Goal: Transaction & Acquisition: Purchase product/service

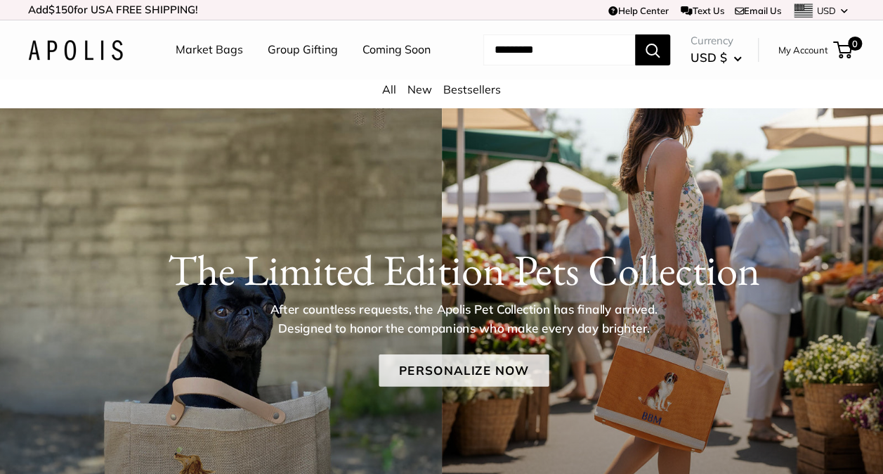
click at [452, 386] on link "Personalize Now" at bounding box center [464, 370] width 170 height 32
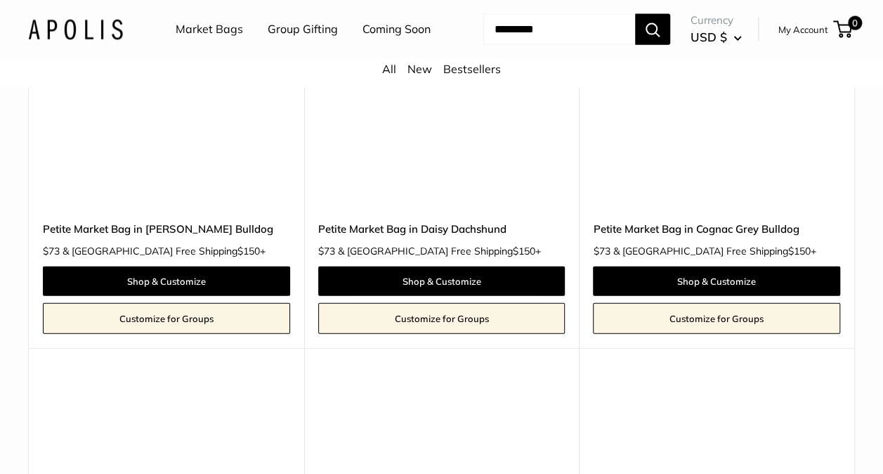
scroll to position [1614, 0]
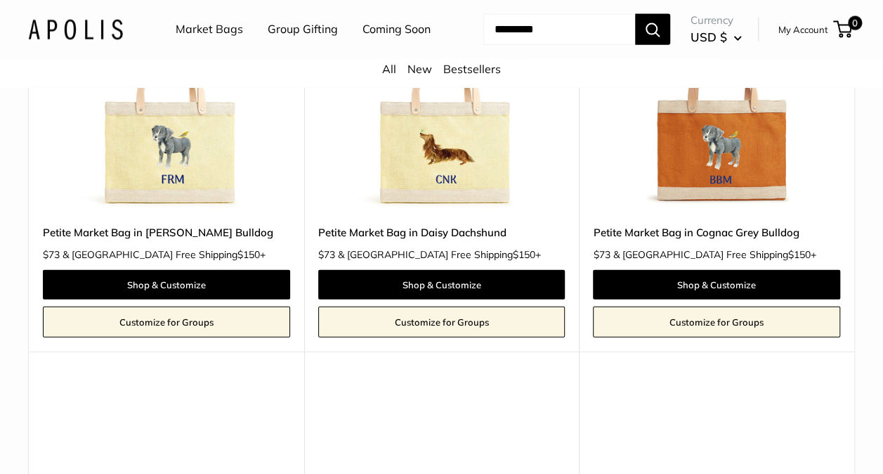
click at [0, 0] on img at bounding box center [0, 0] width 0 height 0
